Goal: Task Accomplishment & Management: Manage account settings

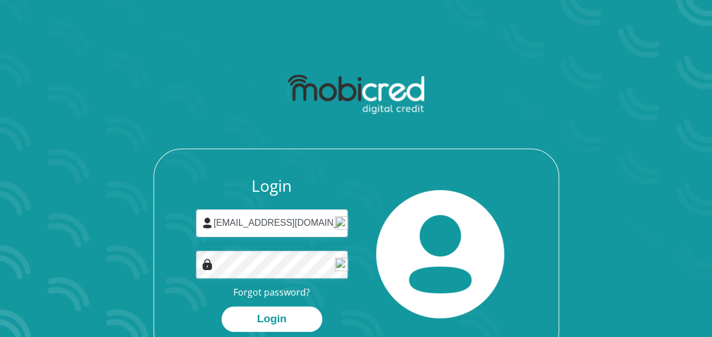
type input "[EMAIL_ADDRESS][DOMAIN_NAME]"
click at [275, 312] on button "Login" at bounding box center [272, 318] width 101 height 25
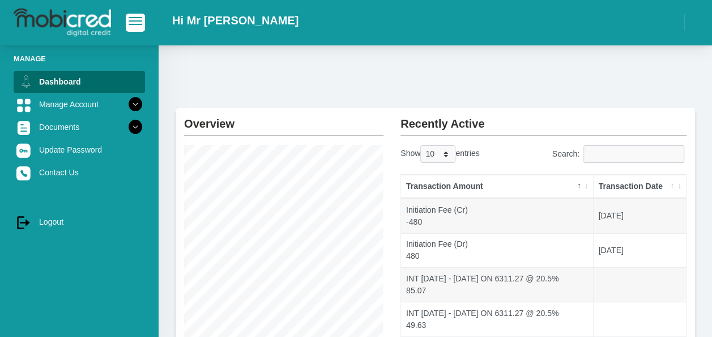
click at [52, 223] on link "log out Logout" at bounding box center [79, 222] width 131 height 22
